Goal: Transaction & Acquisition: Purchase product/service

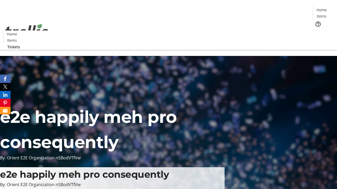
click at [317, 31] on span "Tickets" at bounding box center [323, 34] width 13 height 6
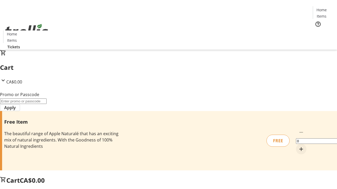
click at [298, 146] on mat-icon "Increment by one" at bounding box center [301, 149] width 6 height 6
type input "1"
